Goal: Task Accomplishment & Management: Complete application form

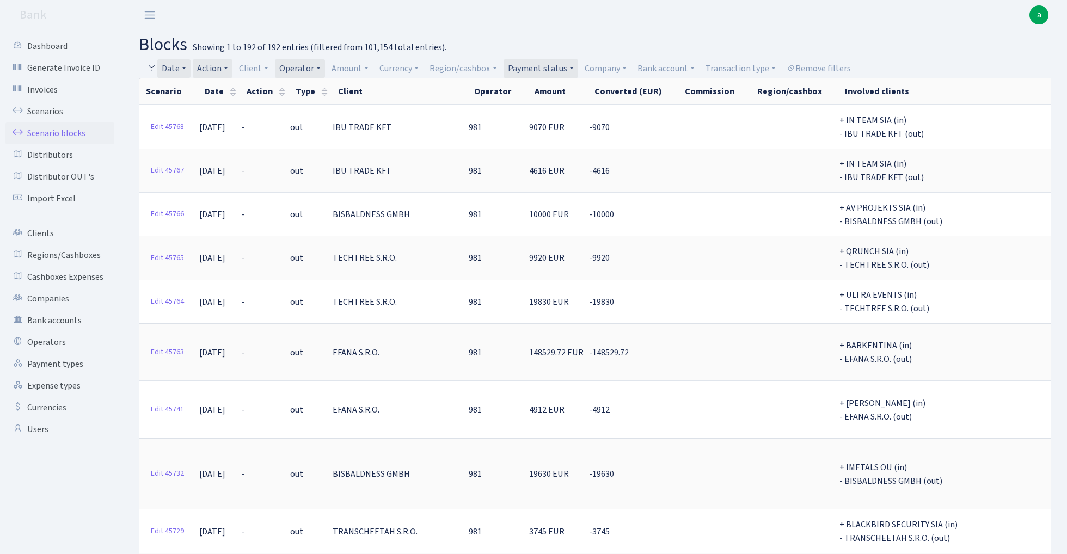
select select "-1"
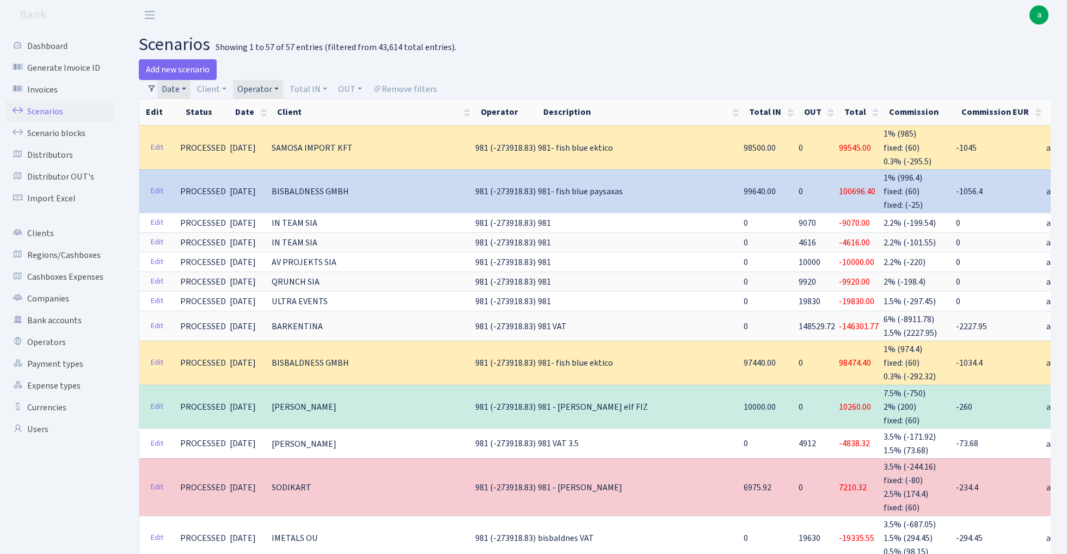
select select "100"
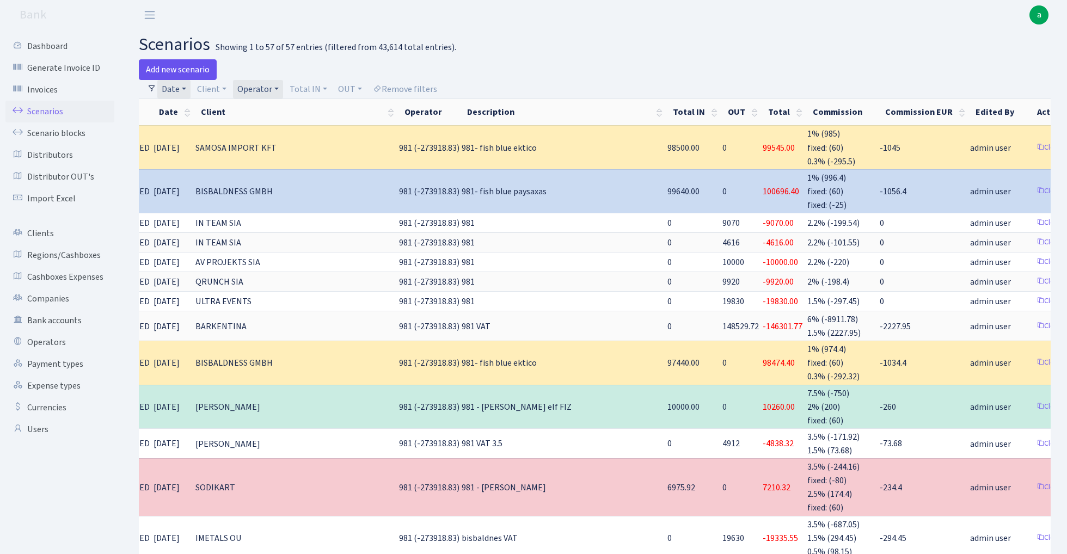
click at [177, 66] on link "Add new scenario" at bounding box center [178, 69] width 78 height 21
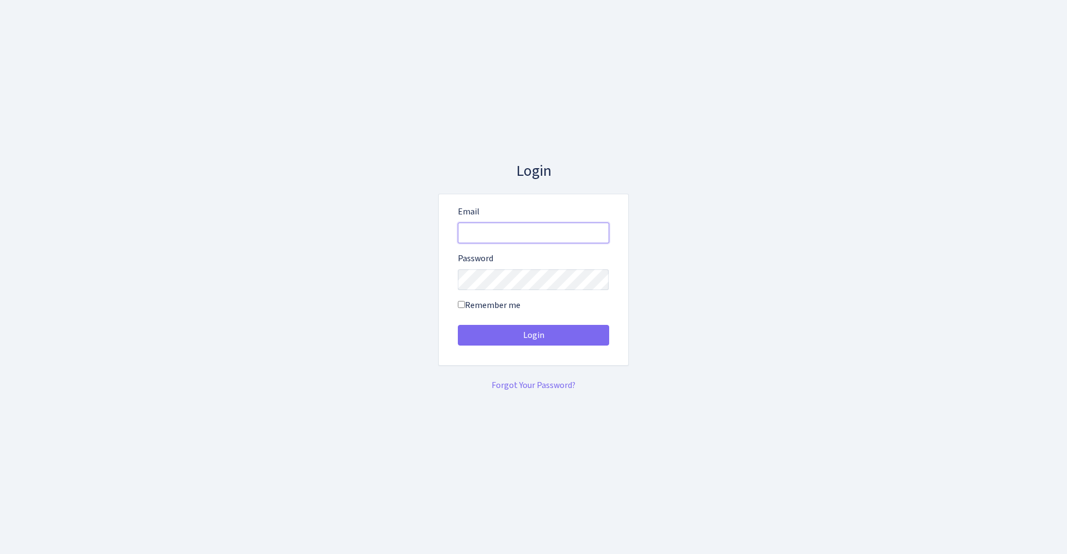
type input "[EMAIL_ADDRESS][DOMAIN_NAME]"
click at [533, 335] on button "Login" at bounding box center [533, 335] width 151 height 21
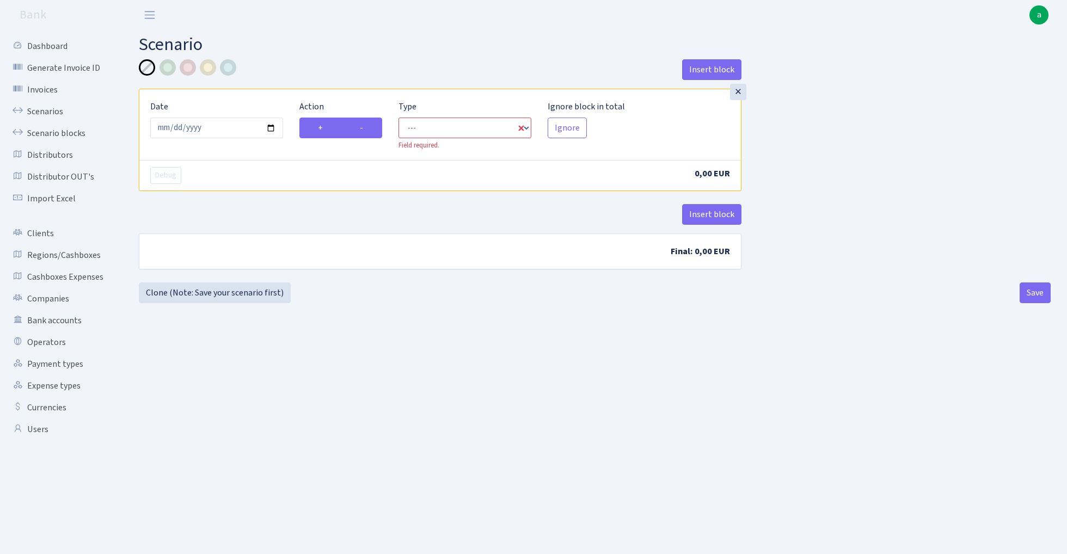
click at [373, 130] on label "-" at bounding box center [361, 128] width 41 height 21
click at [367, 128] on input "-" at bounding box center [363, 124] width 7 height 7
radio input "true"
radio input "false"
select select "out"
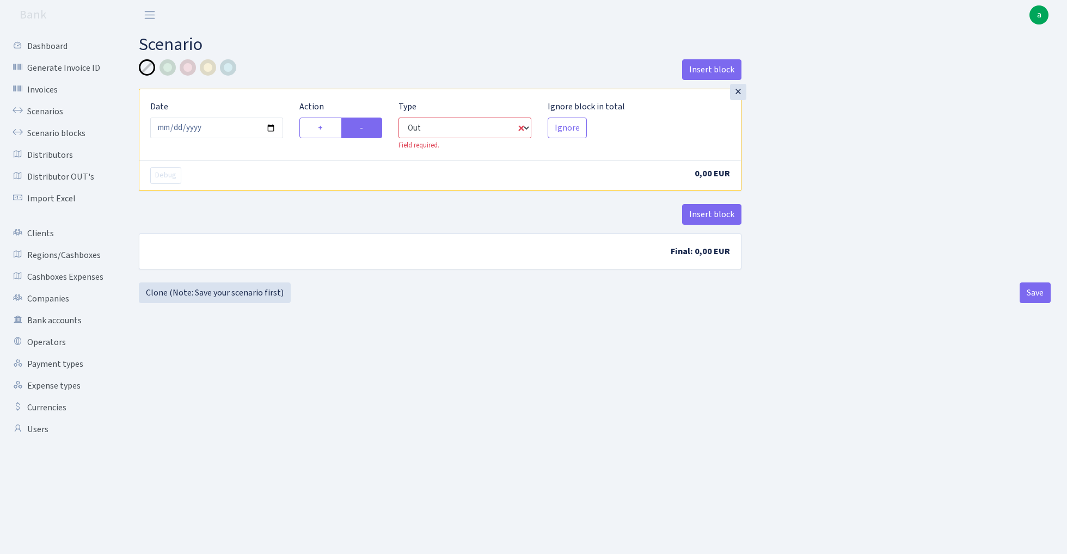
select select "1"
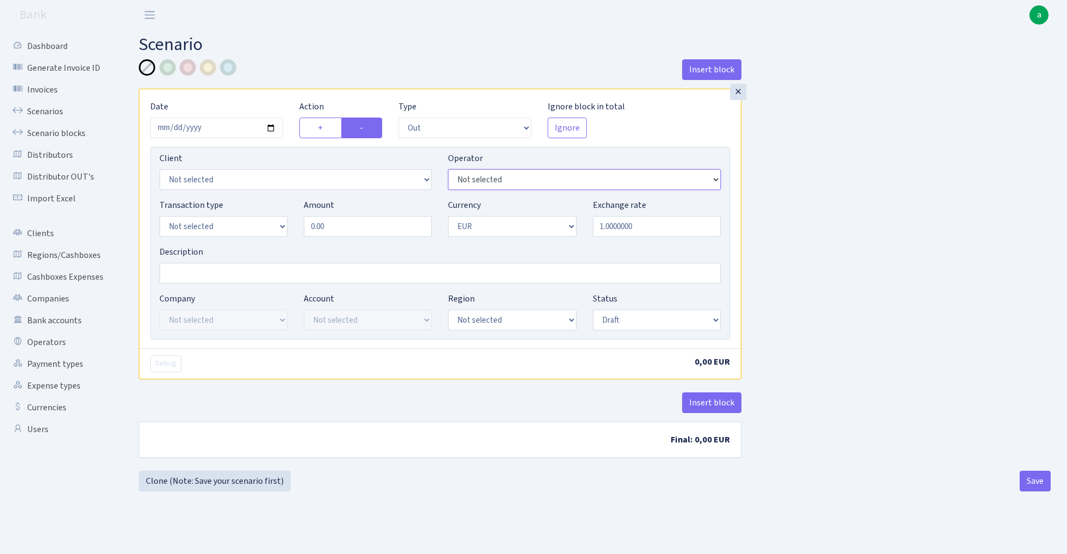
select select "155"
select select "1"
click at [345, 233] on input "0.00" at bounding box center [368, 226] width 128 height 21
paste input "7028"
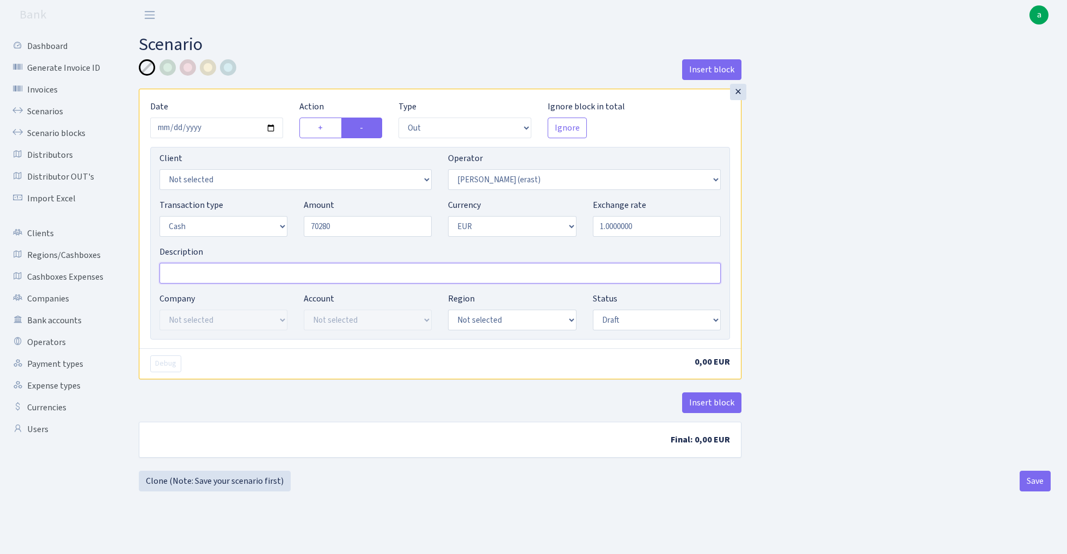
type input "70,280.00"
click at [217, 277] on input "Description" at bounding box center [440, 273] width 561 height 21
type input "TLN"
select select "2"
select select "processed"
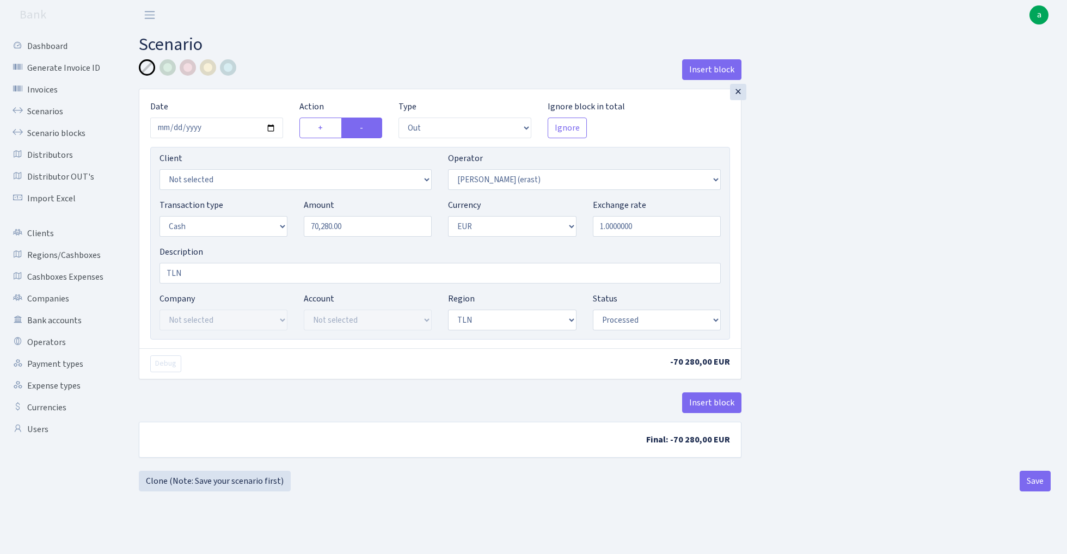
click at [863, 295] on div "Insert block × Date 2025-08-30 Action + - Type --- In Out Commission Field requ…" at bounding box center [595, 265] width 928 height 412
click at [1028, 480] on button "Save" at bounding box center [1035, 481] width 31 height 21
select select "out"
select select "155"
select select "1"
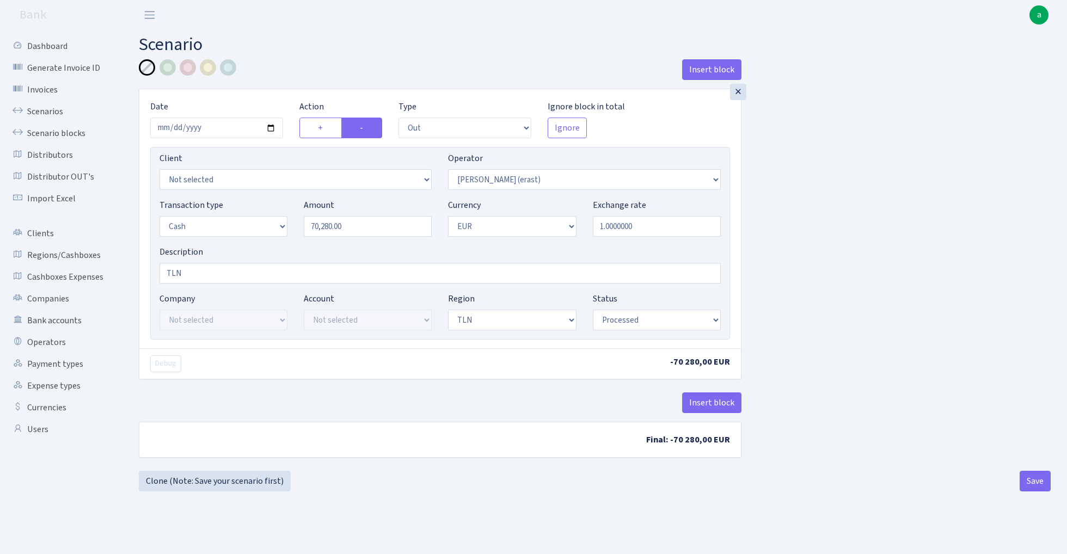
select select "1"
select select "2"
select select "processed"
click at [243, 481] on link "Clone (Note: Save your scenario first)" at bounding box center [215, 481] width 152 height 21
select select "out"
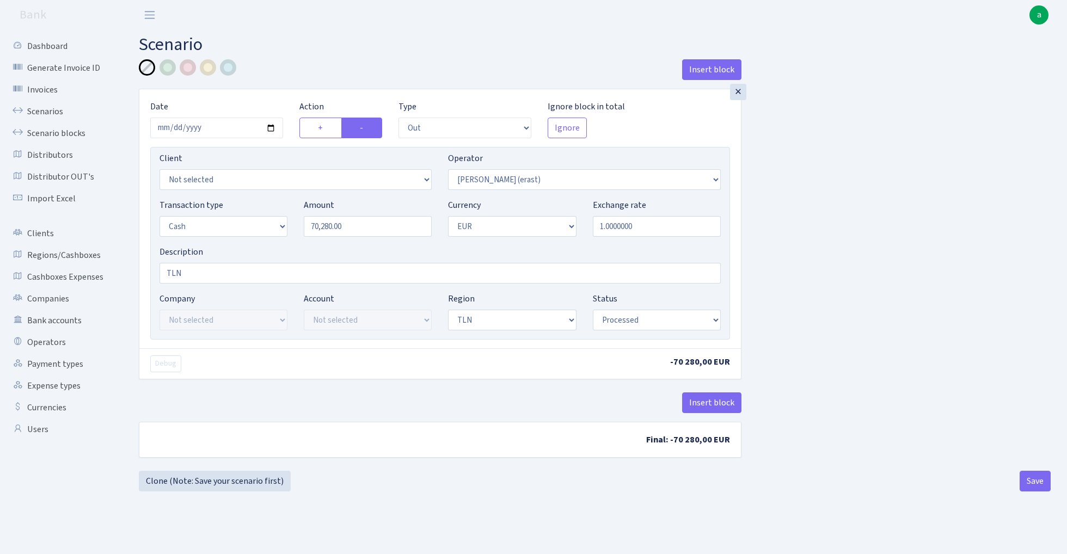
select select "155"
select select "1"
select select "2"
select select "processed"
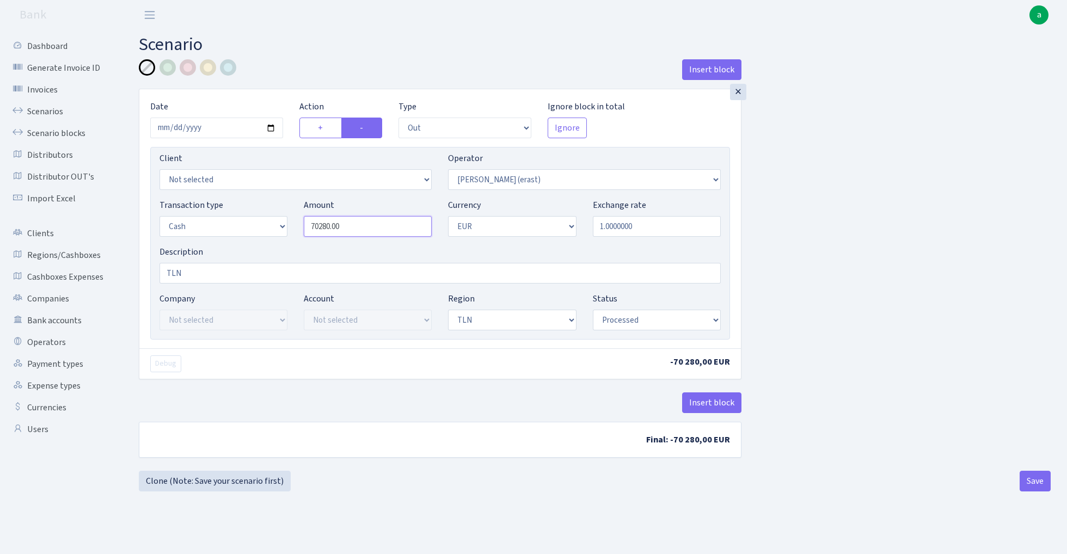
click at [372, 224] on input "70280.00" at bounding box center [368, 226] width 128 height 21
paste input "4242"
type input "42,420.00"
select select "213"
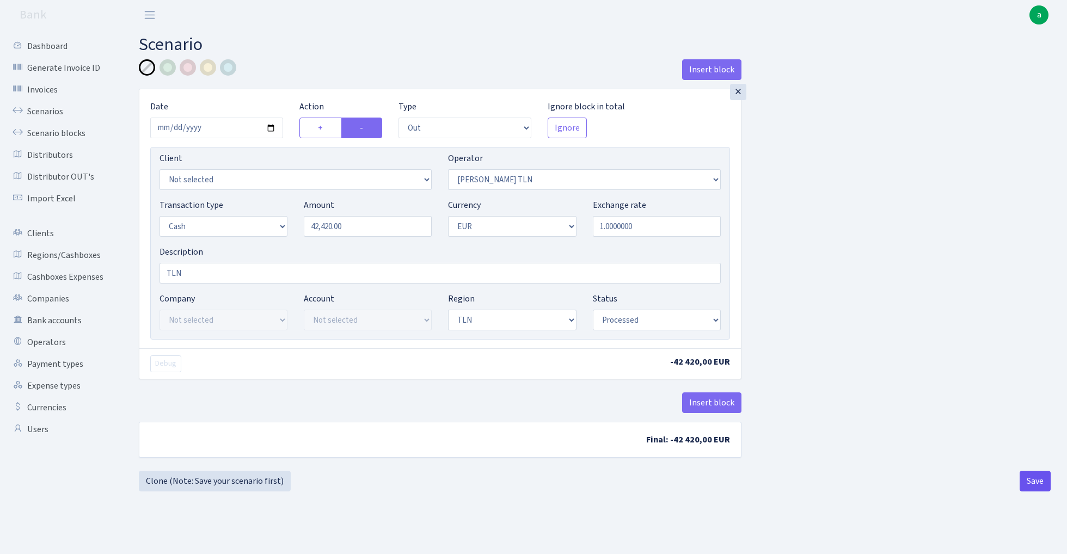
click at [1033, 478] on button "Save" at bounding box center [1035, 481] width 31 height 21
select select "out"
select select "213"
select select "1"
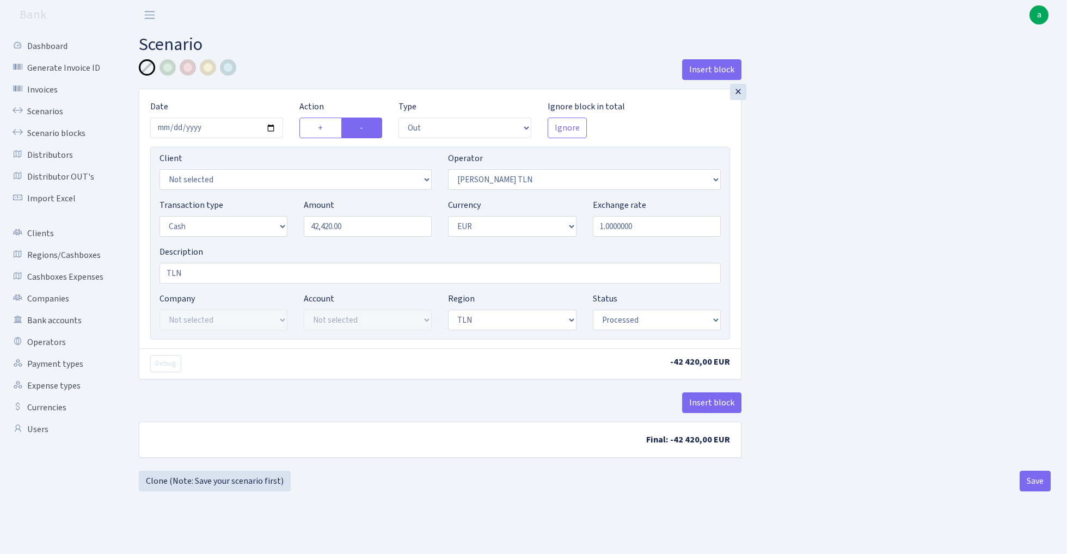
select select "2"
select select "processed"
click at [234, 488] on link "Clone (Note: Save your scenario first)" at bounding box center [215, 481] width 152 height 21
select select "out"
select select "213"
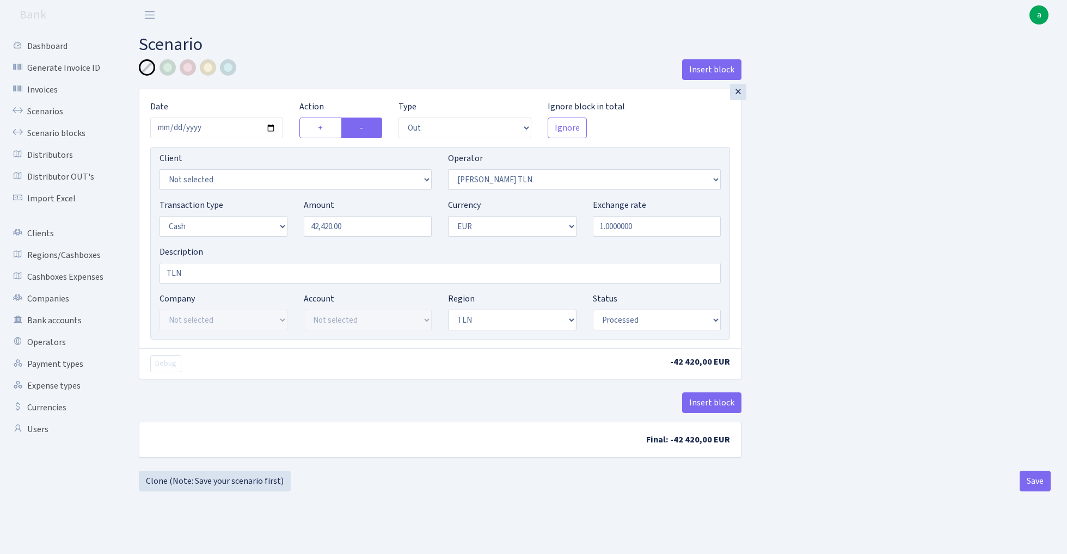
select select "1"
select select "2"
select select "processed"
click at [367, 228] on input "42420.00" at bounding box center [368, 226] width 128 height 21
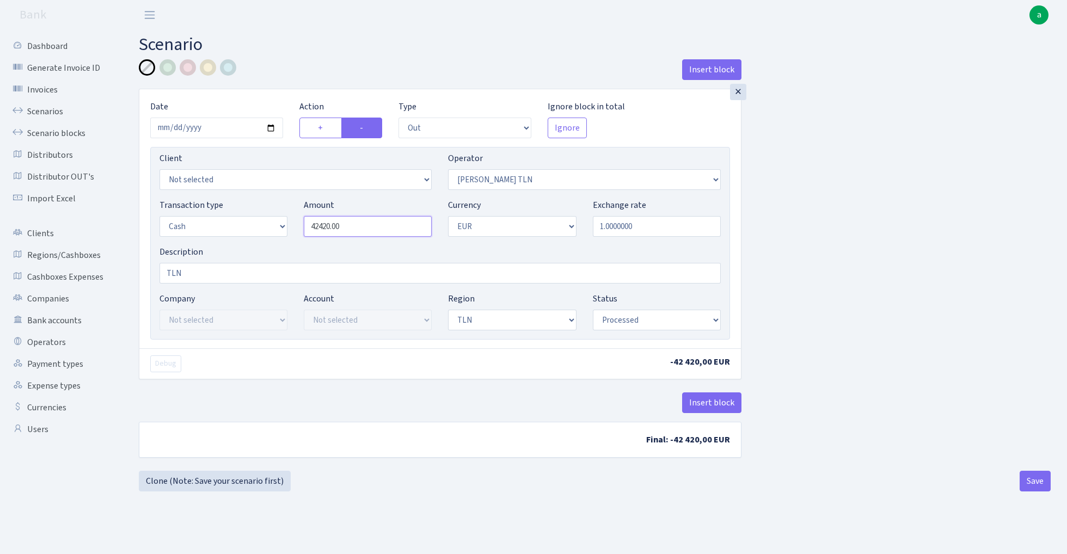
click at [367, 228] on input "42420.00" at bounding box center [368, 226] width 128 height 21
paste input "5971"
type input "59,710.00"
select select "36"
click at [1033, 480] on button "Save" at bounding box center [1035, 481] width 31 height 21
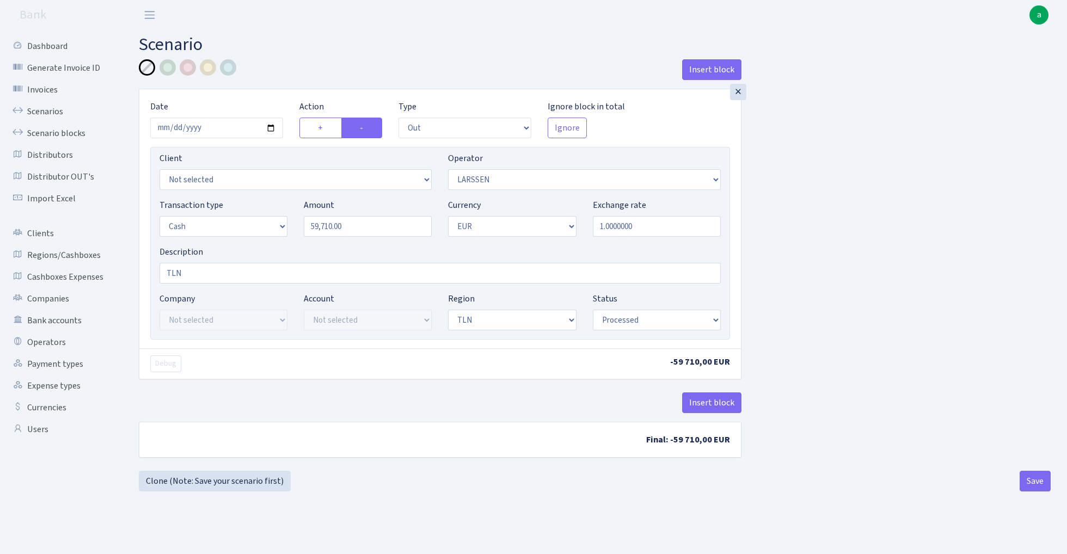
select select "out"
select select "36"
select select "1"
select select "2"
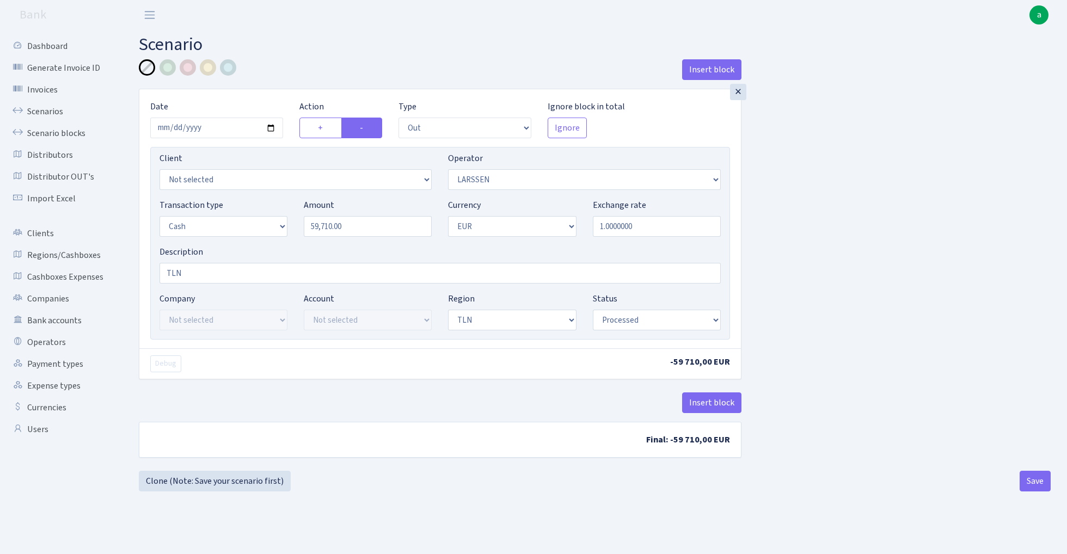
select select "processed"
click at [252, 484] on link "Clone (Note: Save your scenario first)" at bounding box center [215, 481] width 152 height 21
select select "out"
select select "36"
select select "1"
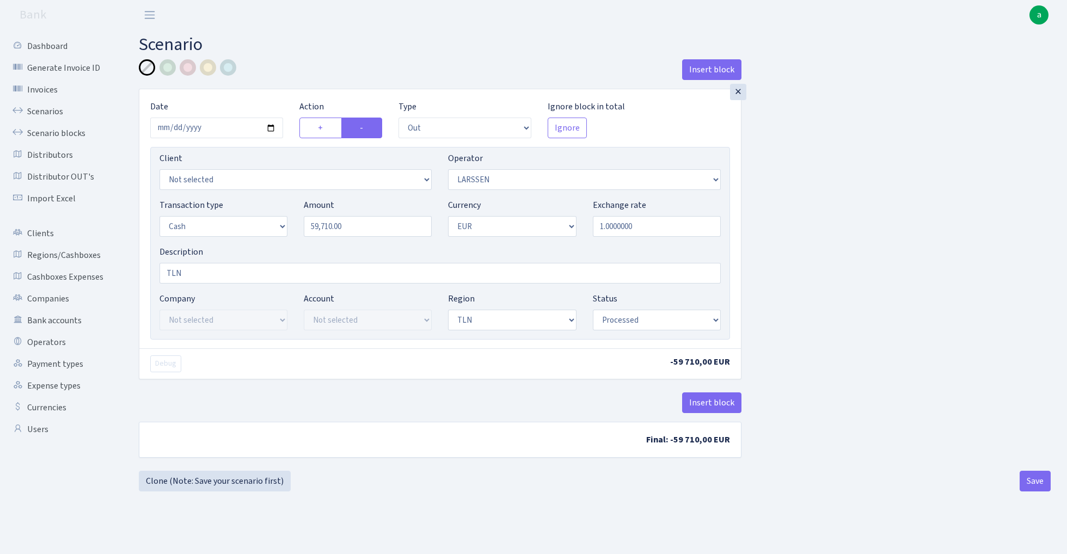
select select "1"
select select "2"
select select "processed"
click at [388, 228] on input "59710.00" at bounding box center [368, 226] width 128 height 21
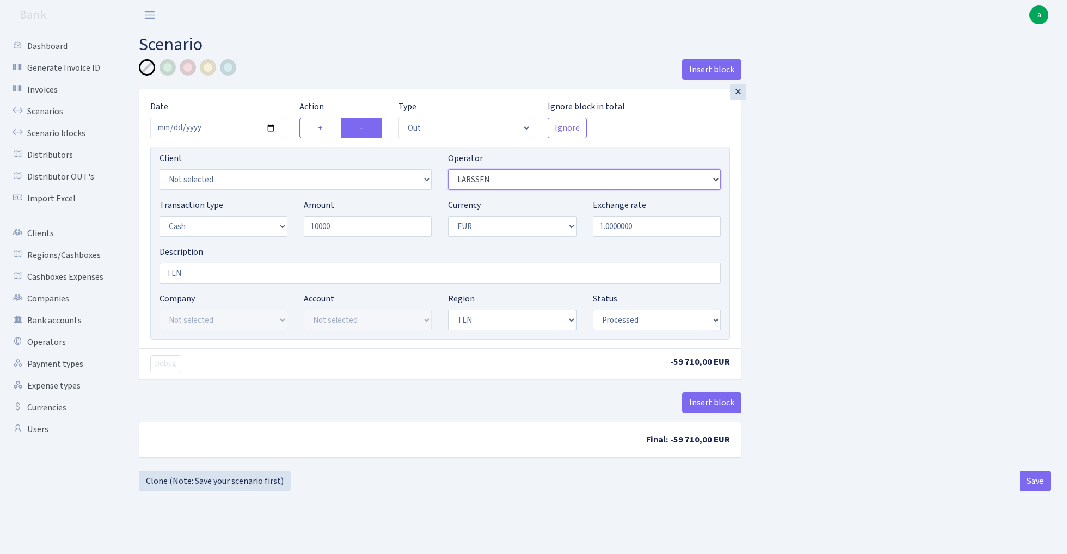
type input "10,000.00"
select select "82"
click at [862, 316] on div "Insert block × Date 2025-08-30 Action + - Type --- In Out Commission Field requ…" at bounding box center [595, 265] width 928 height 412
click at [1029, 482] on button "Save" at bounding box center [1035, 481] width 31 height 21
select select "out"
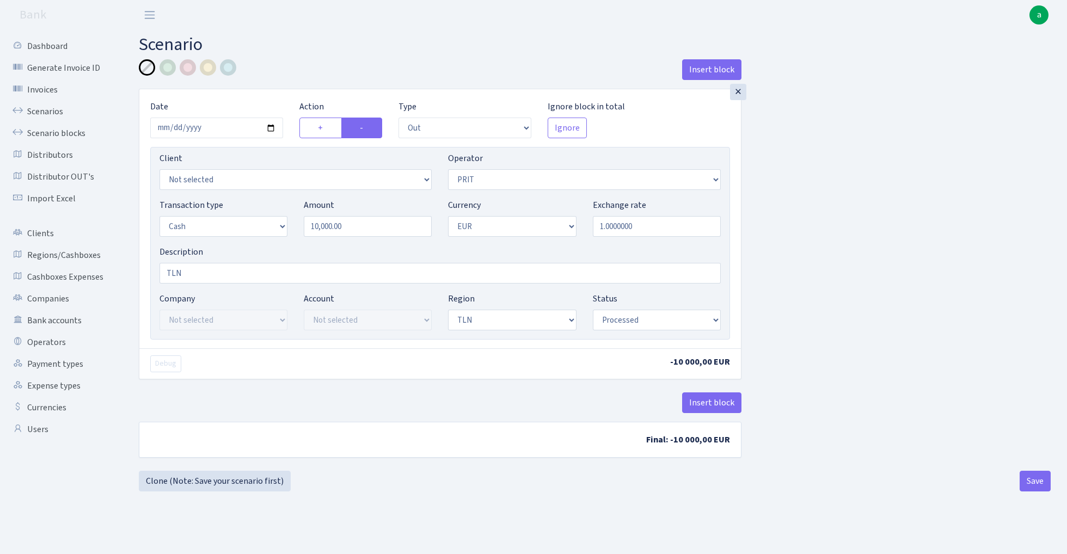
select select "82"
select select "1"
select select "2"
select select "processed"
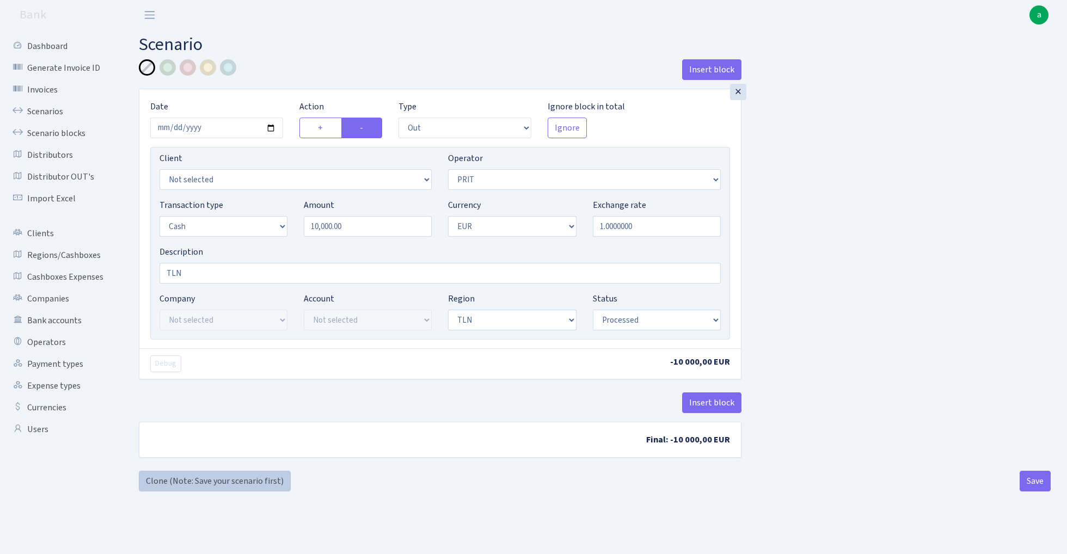
click at [238, 477] on link "Clone (Note: Save your scenario first)" at bounding box center [215, 481] width 152 height 21
select select "out"
select select "82"
select select "1"
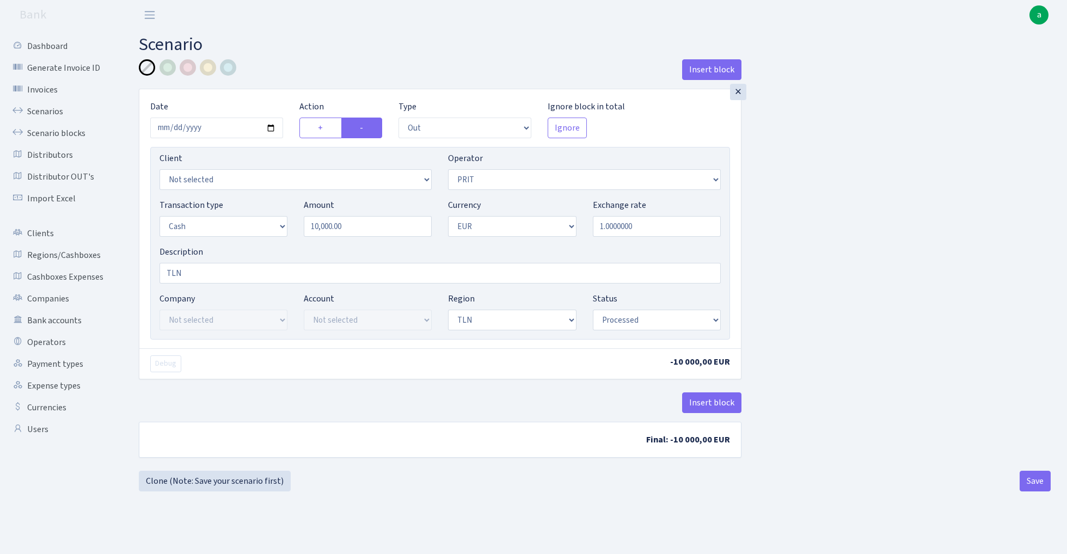
select select "2"
select select "processed"
click at [368, 228] on input "10000.00" at bounding box center [368, 226] width 128 height 21
paste input "3489"
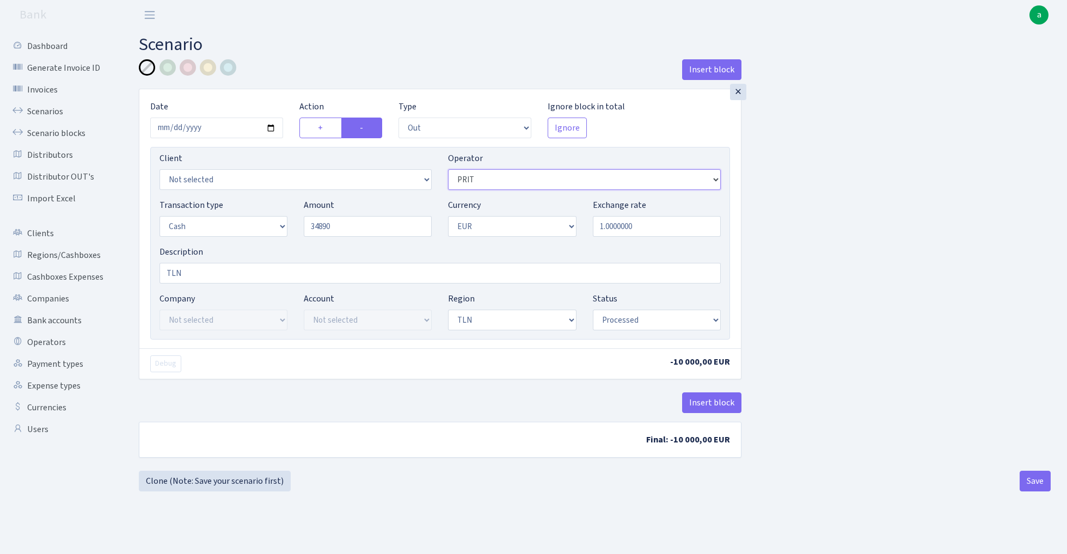
type input "34,890.00"
select select "123"
click at [1037, 476] on button "Save" at bounding box center [1035, 481] width 31 height 21
select select "out"
select select "123"
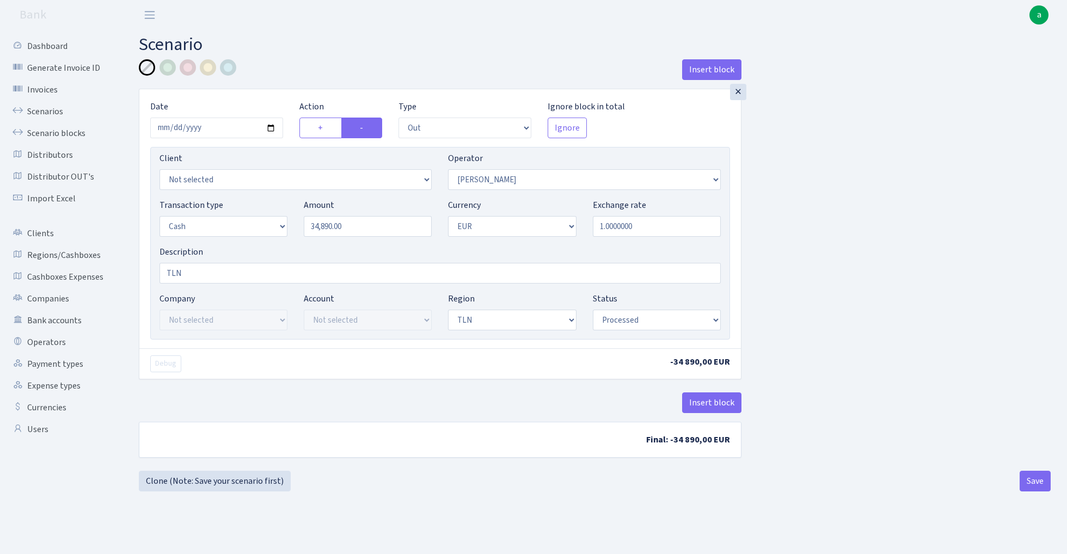
select select "1"
select select "2"
select select "processed"
click at [46, 112] on link "Scenarios" at bounding box center [59, 112] width 109 height 22
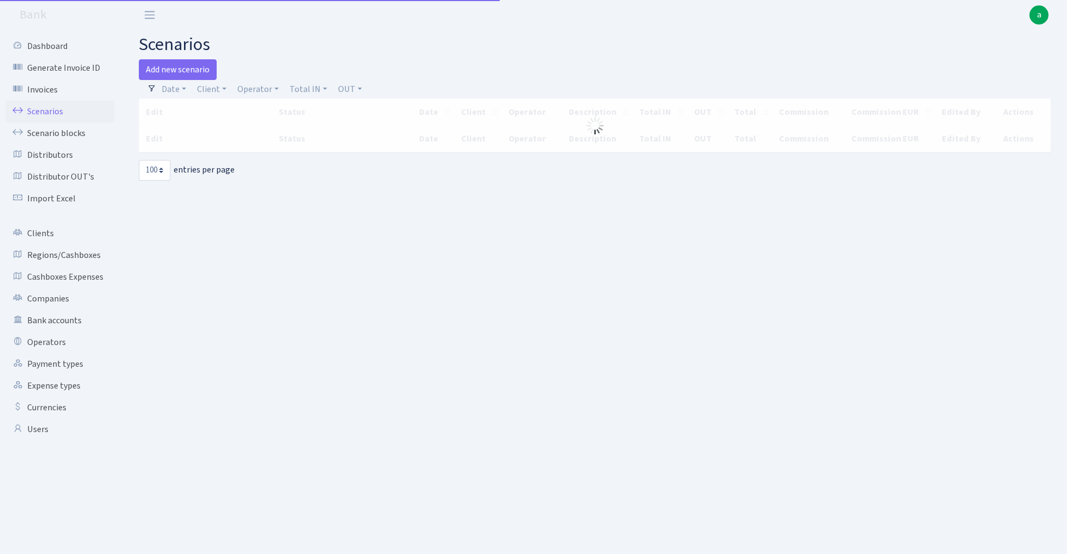
select select "100"
